Goal: Task Accomplishment & Management: Manage account settings

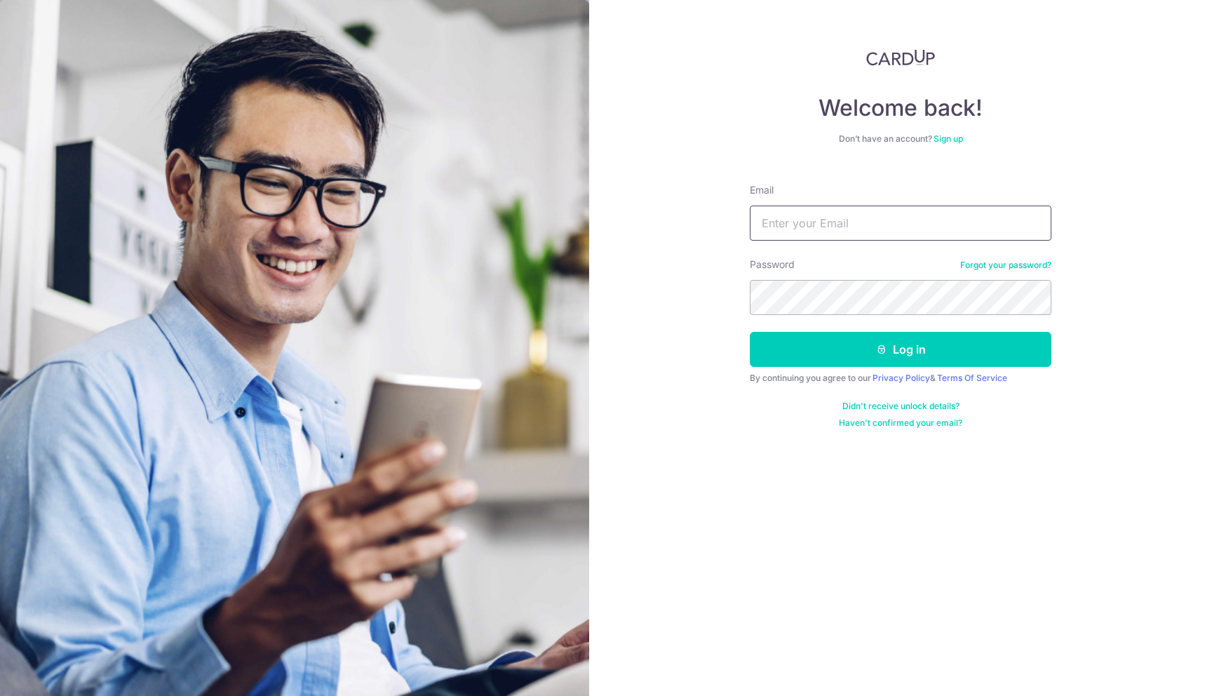
click at [809, 229] on input "Email" at bounding box center [901, 223] width 302 height 35
type input "xfyanghot@gmail.com"
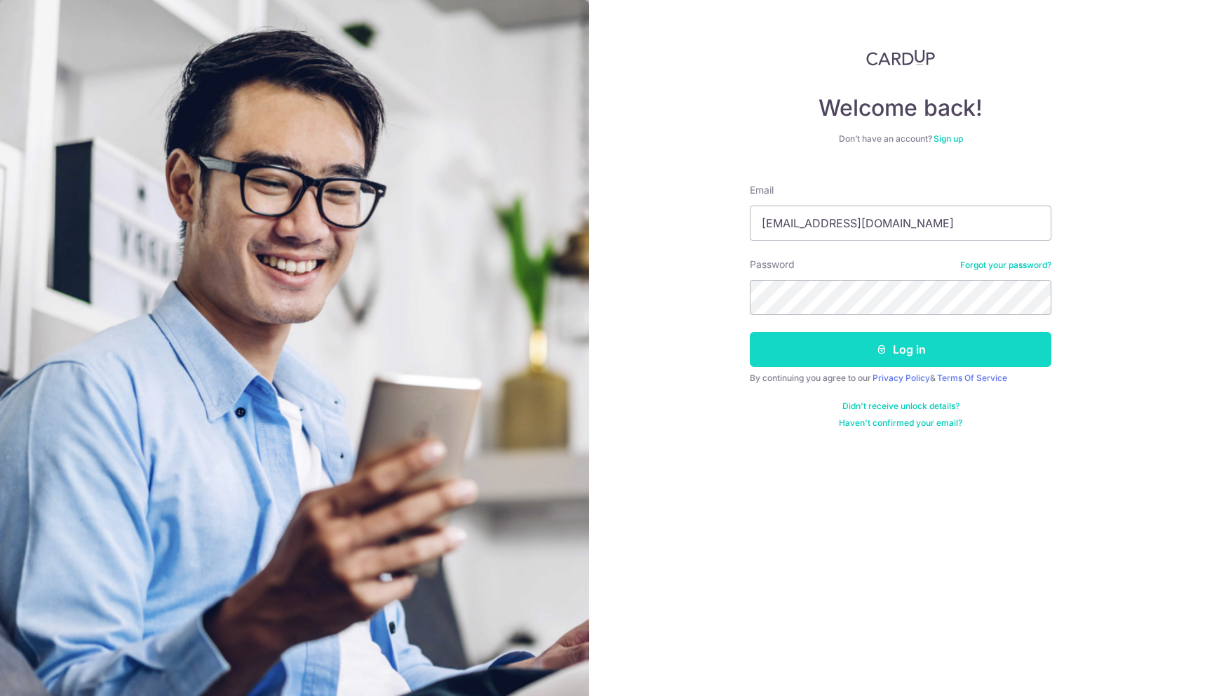
click at [876, 349] on icon "submit" at bounding box center [881, 349] width 11 height 11
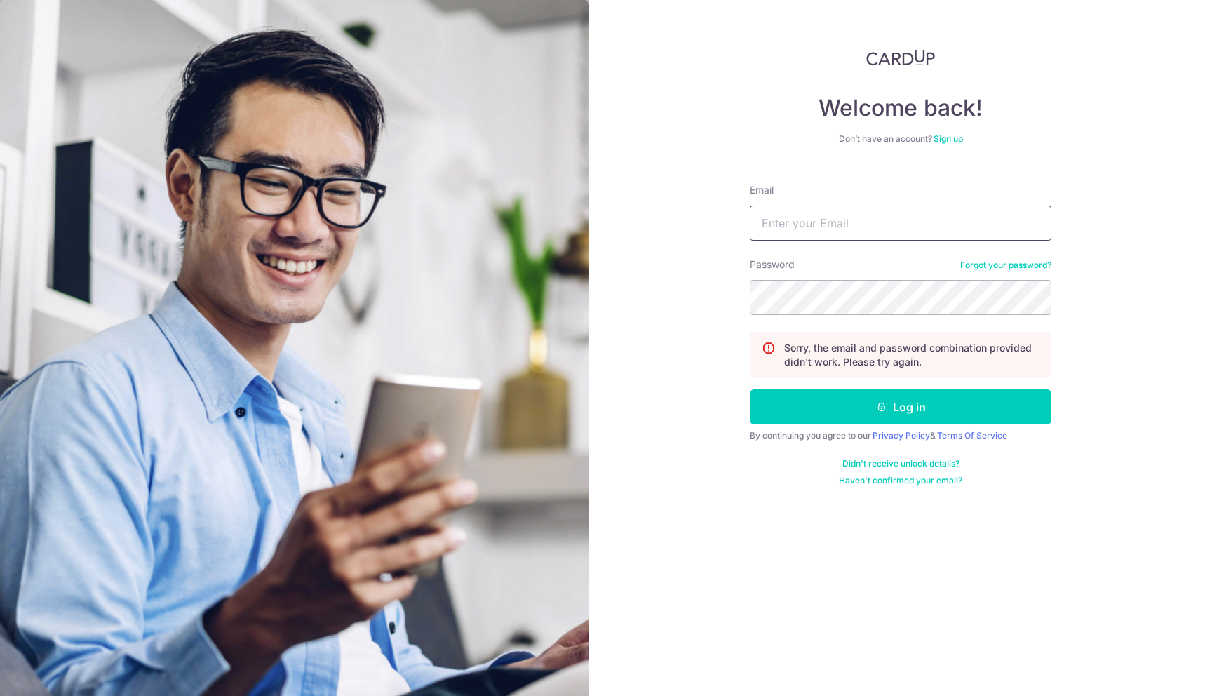
click at [812, 225] on input "Email" at bounding box center [901, 223] width 302 height 35
type input "[EMAIL_ADDRESS][DOMAIN_NAME]"
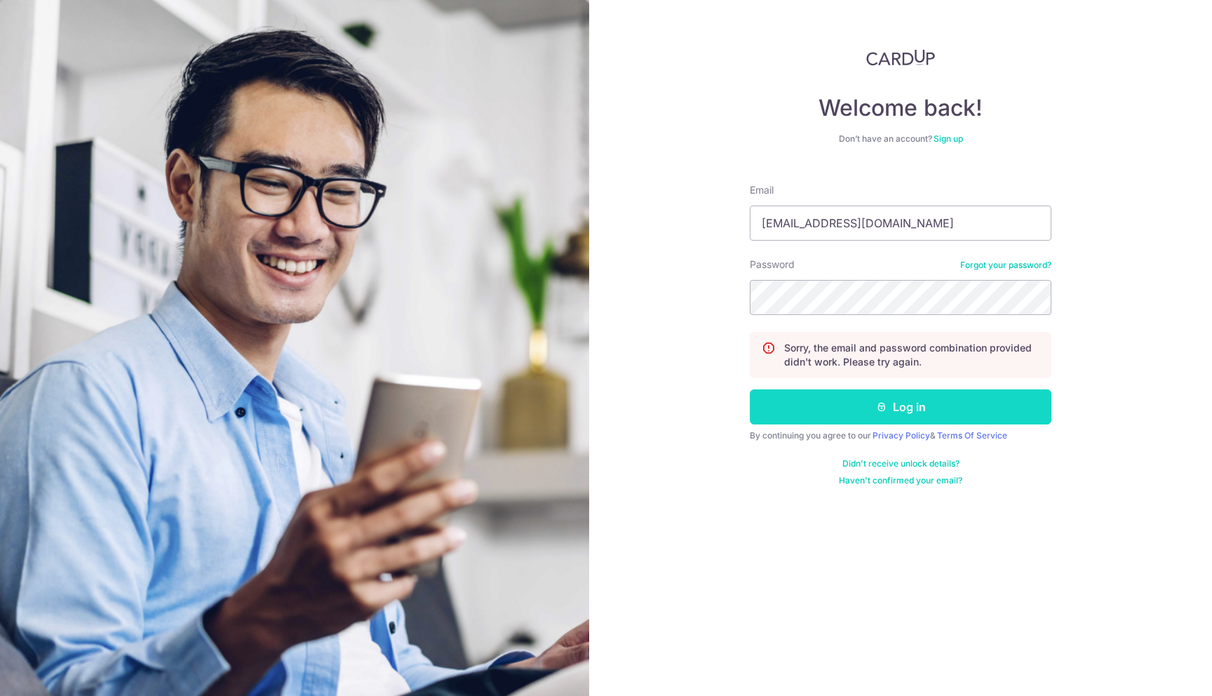
click at [873, 403] on button "Log in" at bounding box center [901, 406] width 302 height 35
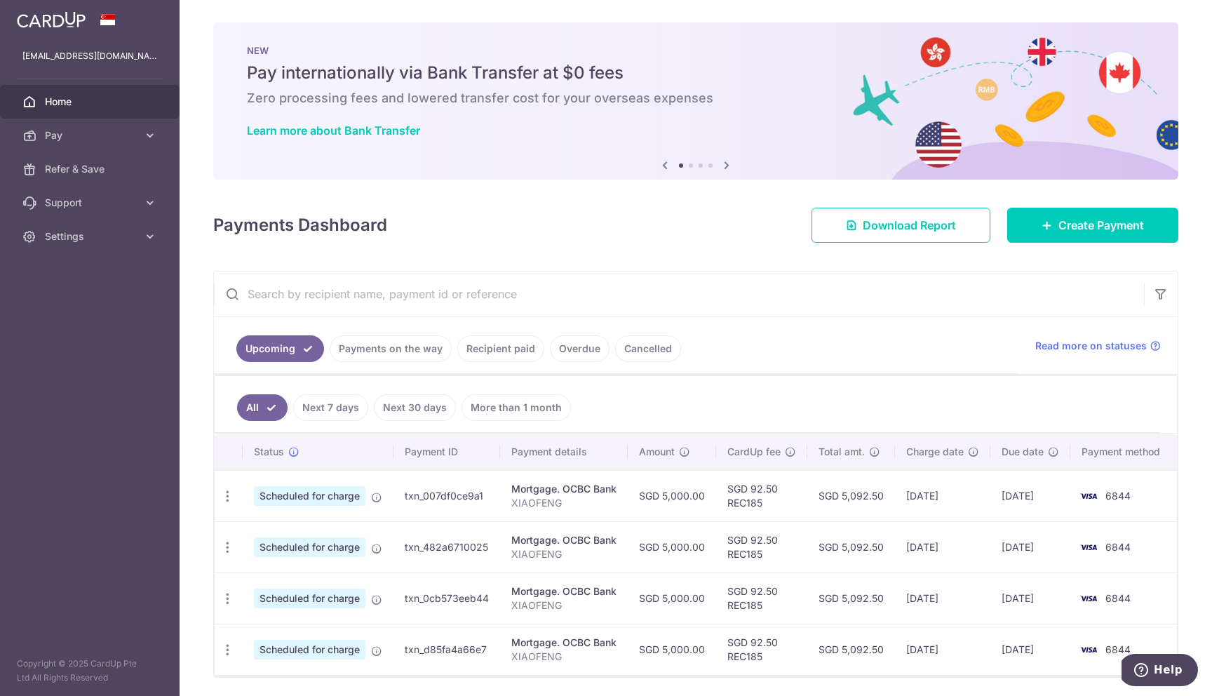
click at [491, 348] on link "Recipient paid" at bounding box center [500, 348] width 87 height 27
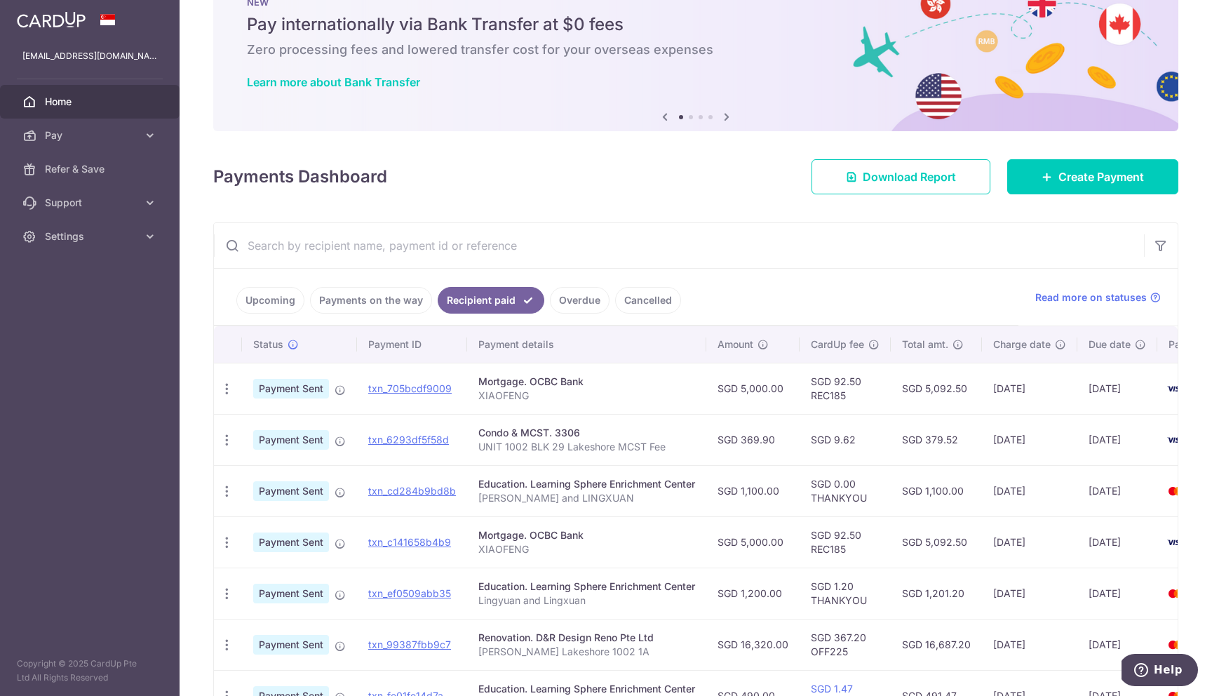
scroll to position [49, 0]
click at [408, 441] on link "txn_6293df5f58d" at bounding box center [408, 439] width 81 height 12
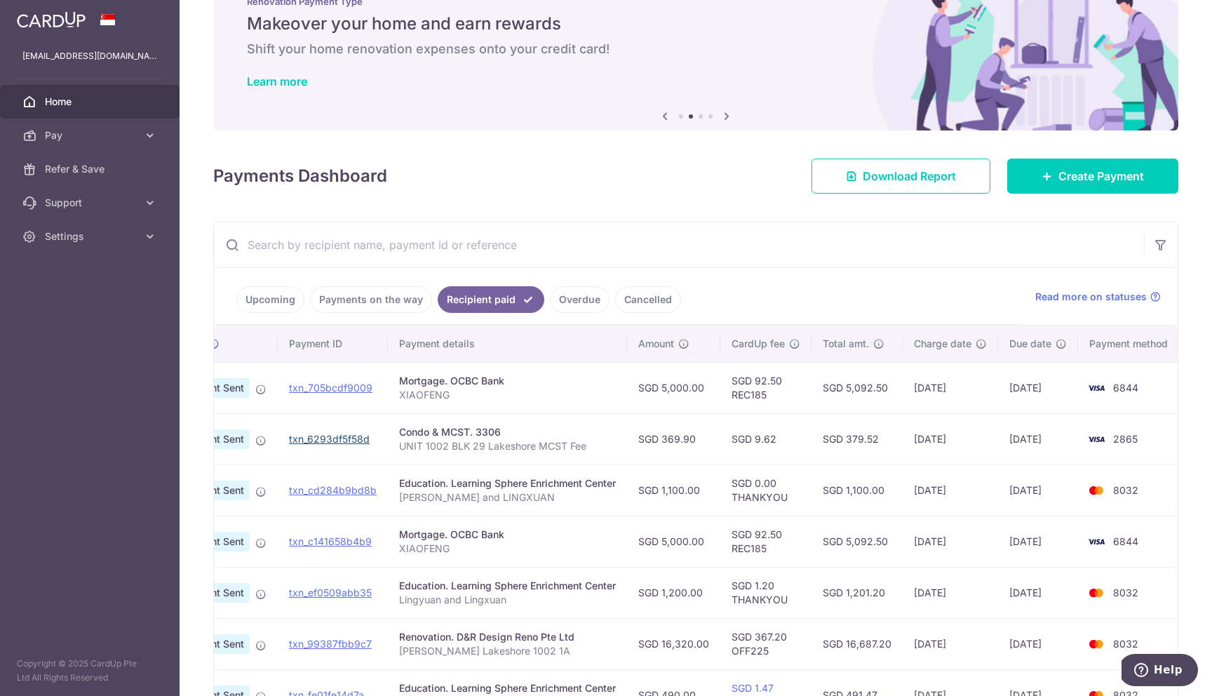
scroll to position [0, 0]
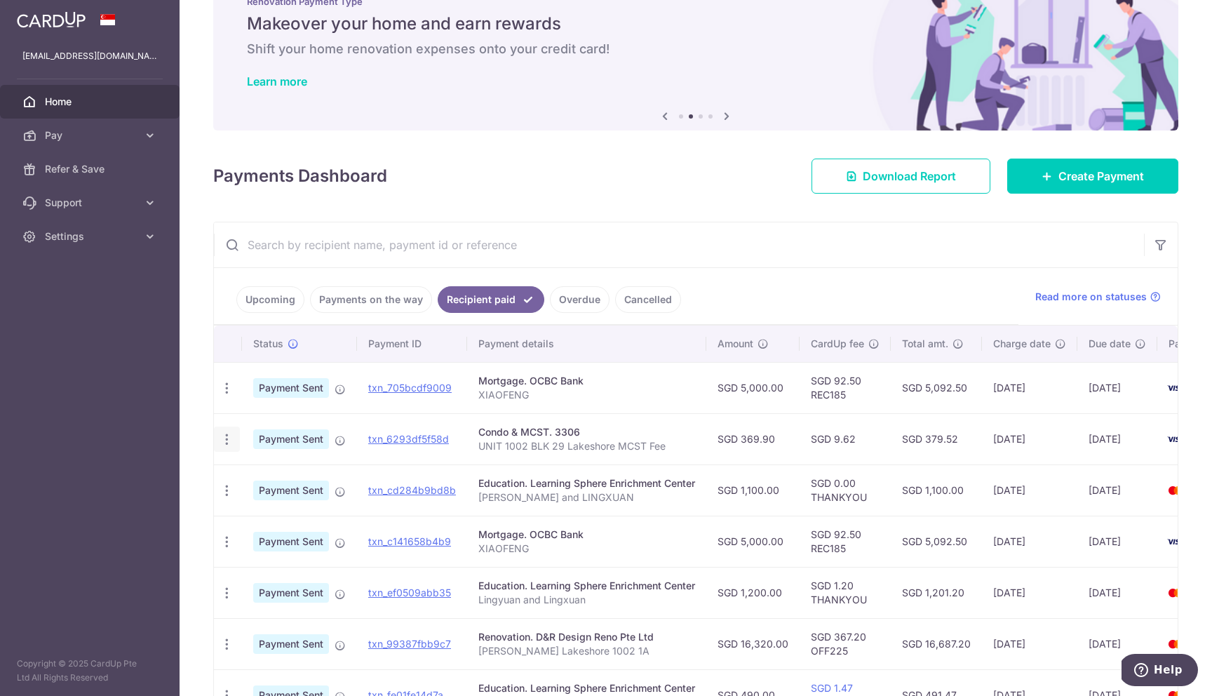
click at [227, 436] on icon "button" at bounding box center [227, 439] width 15 height 15
click at [260, 477] on span "PDF Receipt" at bounding box center [301, 478] width 95 height 14
